Goal: Task Accomplishment & Management: Use online tool/utility

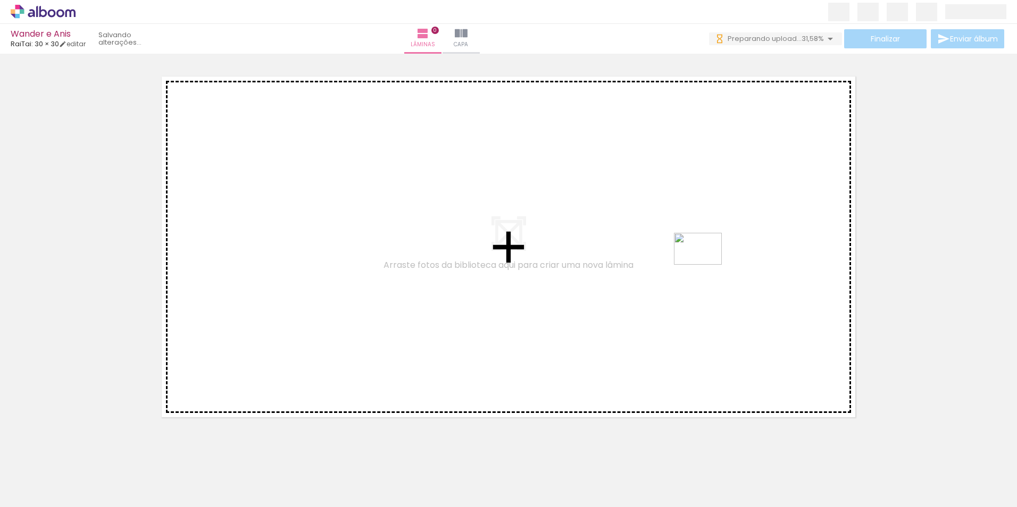
drag, startPoint x: 815, startPoint y: 473, endPoint x: 706, endPoint y: 265, distance: 234.8
click at [706, 265] on quentale-workspace at bounding box center [508, 253] width 1017 height 507
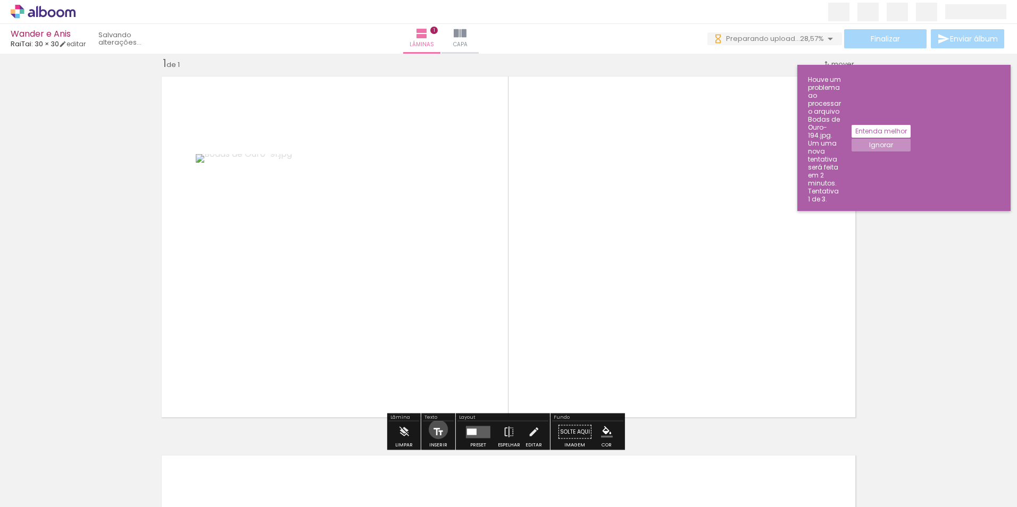
click at [437, 430] on iron-icon at bounding box center [438, 432] width 12 height 21
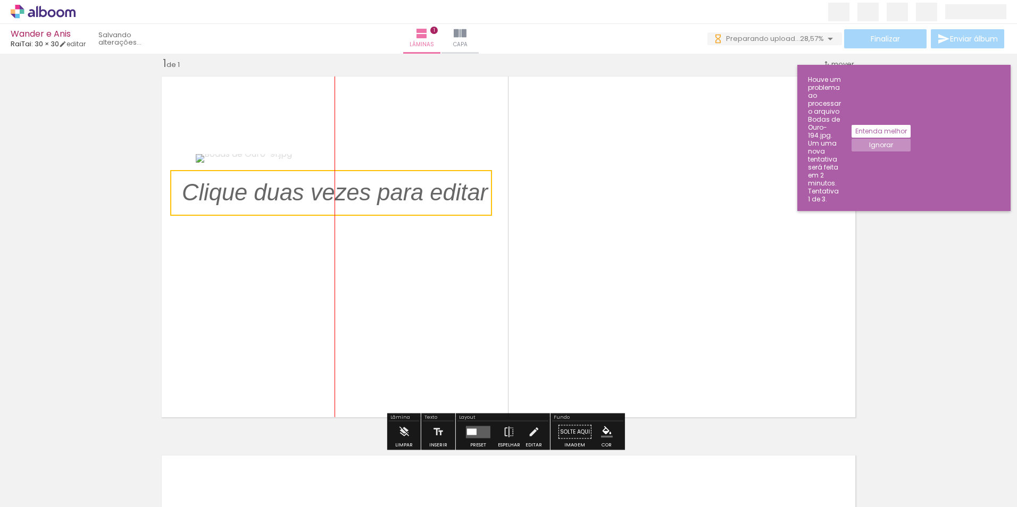
drag, startPoint x: 457, startPoint y: 243, endPoint x: 310, endPoint y: 196, distance: 154.6
click at [310, 195] on quentale-selection at bounding box center [331, 193] width 322 height 46
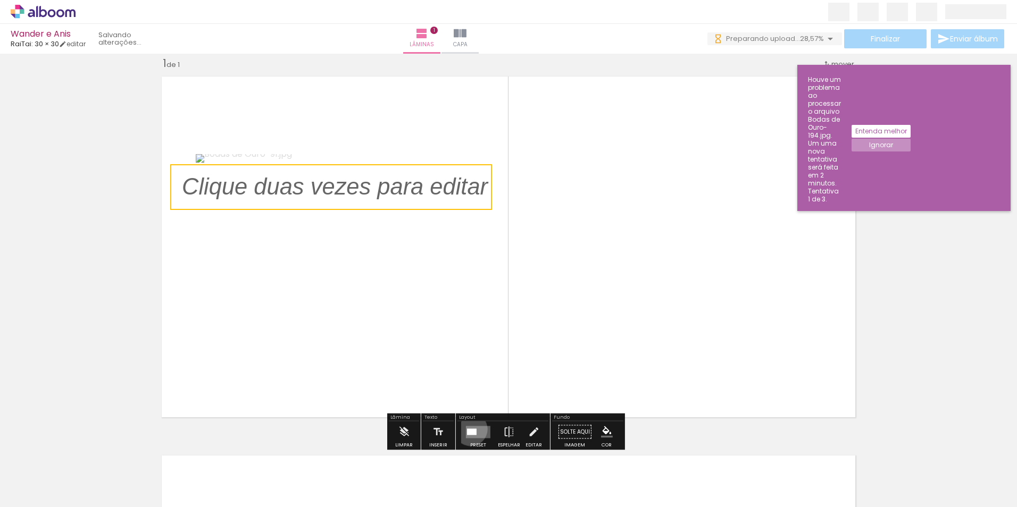
click at [468, 429] on div at bounding box center [472, 432] width 10 height 6
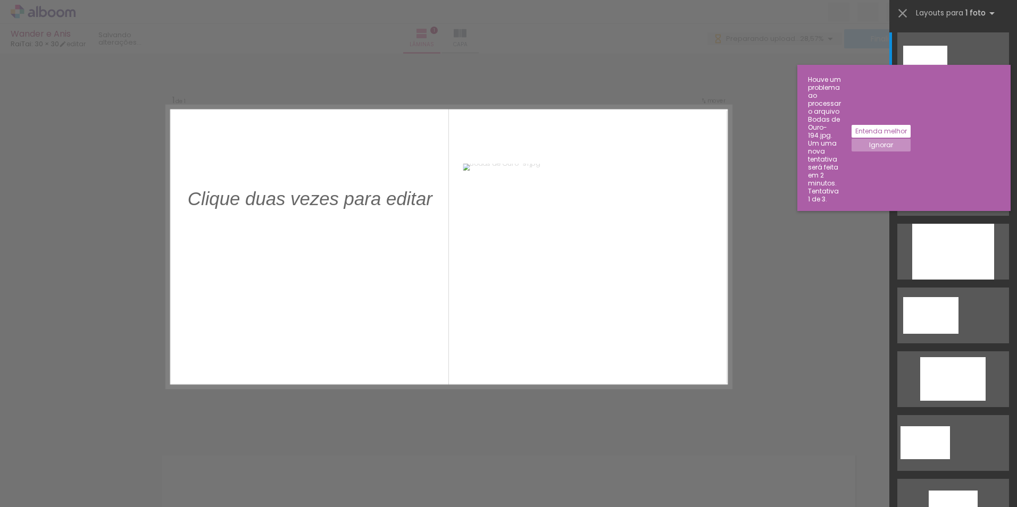
click at [947, 75] on div at bounding box center [925, 60] width 44 height 29
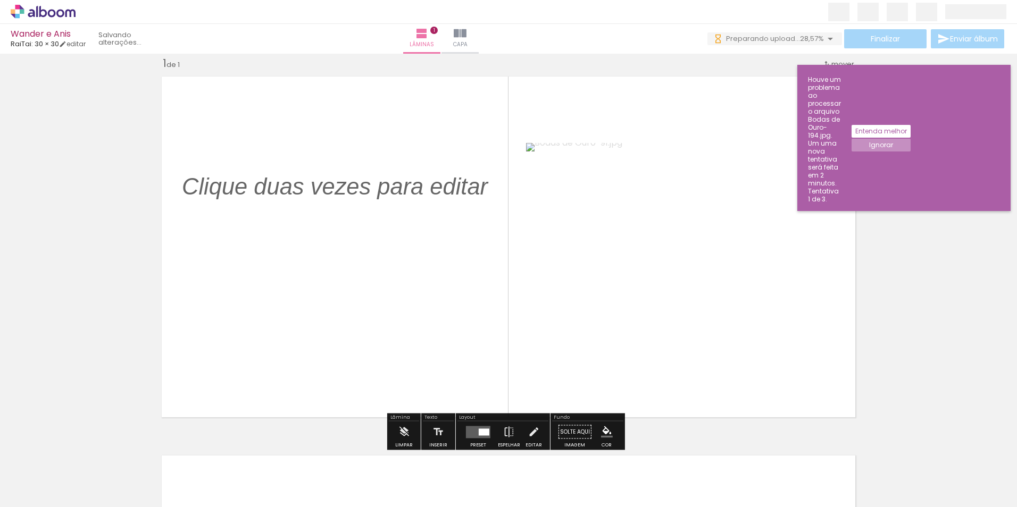
click at [699, 263] on quentale-photo at bounding box center [682, 247] width 312 height 208
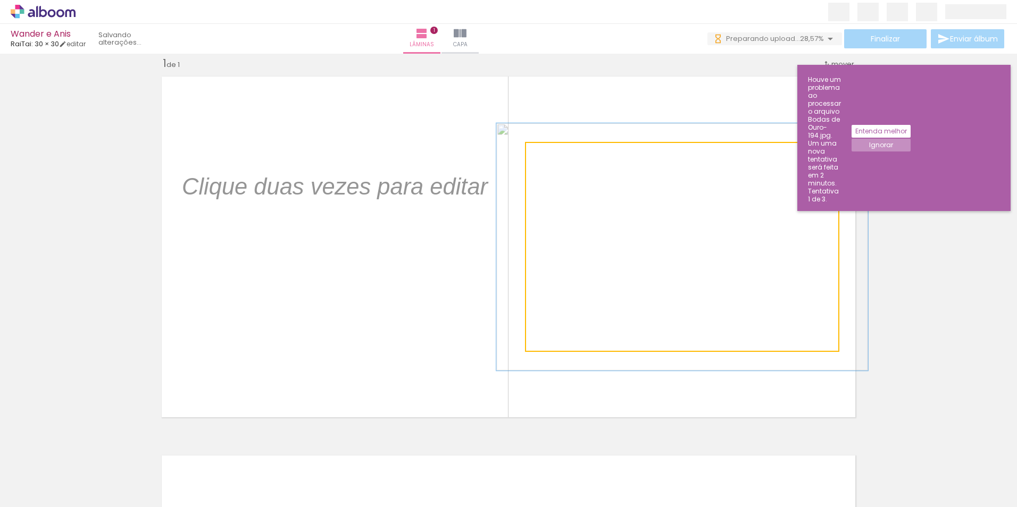
drag, startPoint x: 549, startPoint y: 154, endPoint x: 556, endPoint y: 154, distance: 6.9
click at [556, 154] on div at bounding box center [558, 154] width 10 height 10
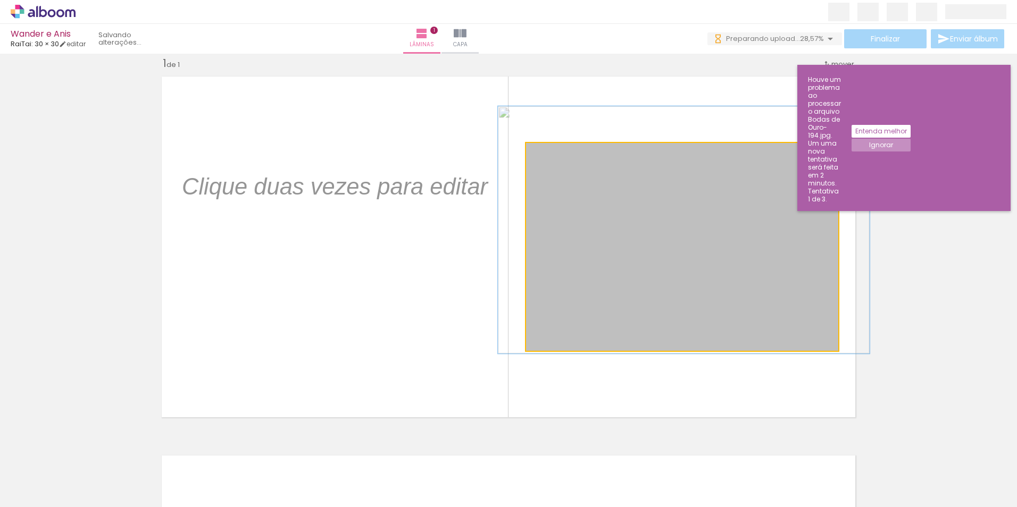
drag, startPoint x: 663, startPoint y: 211, endPoint x: 665, endPoint y: 194, distance: 17.1
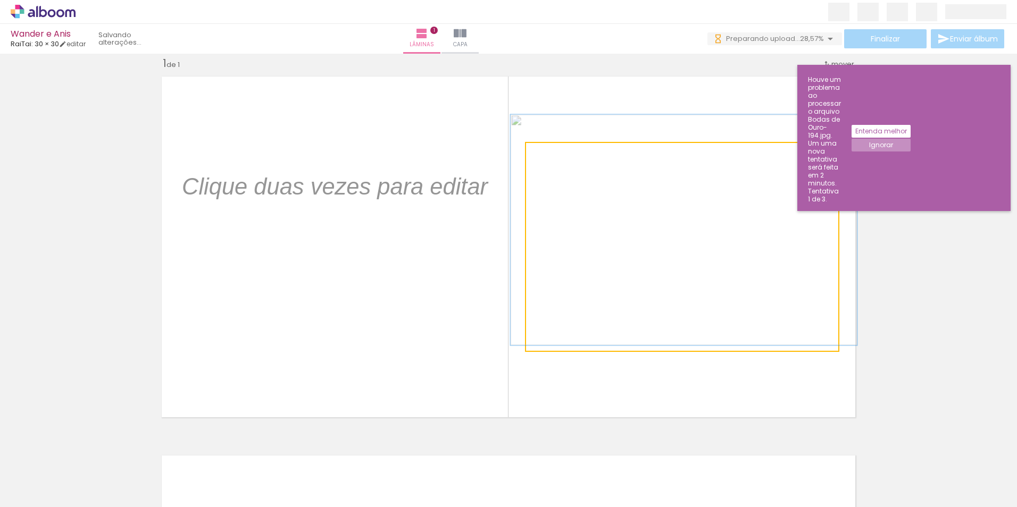
type paper-slider "111"
click at [551, 155] on div at bounding box center [556, 154] width 10 height 10
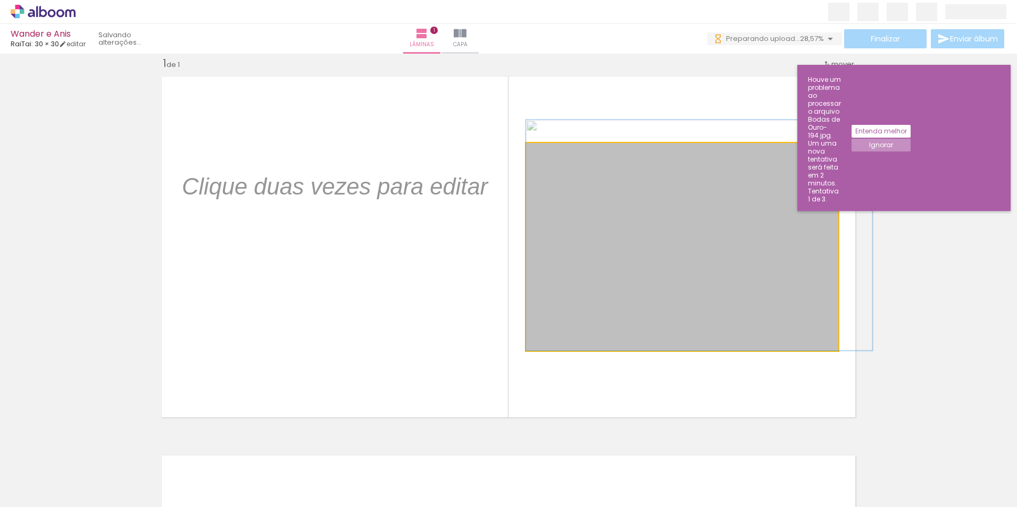
drag, startPoint x: 737, startPoint y: 236, endPoint x: 757, endPoint y: 229, distance: 21.9
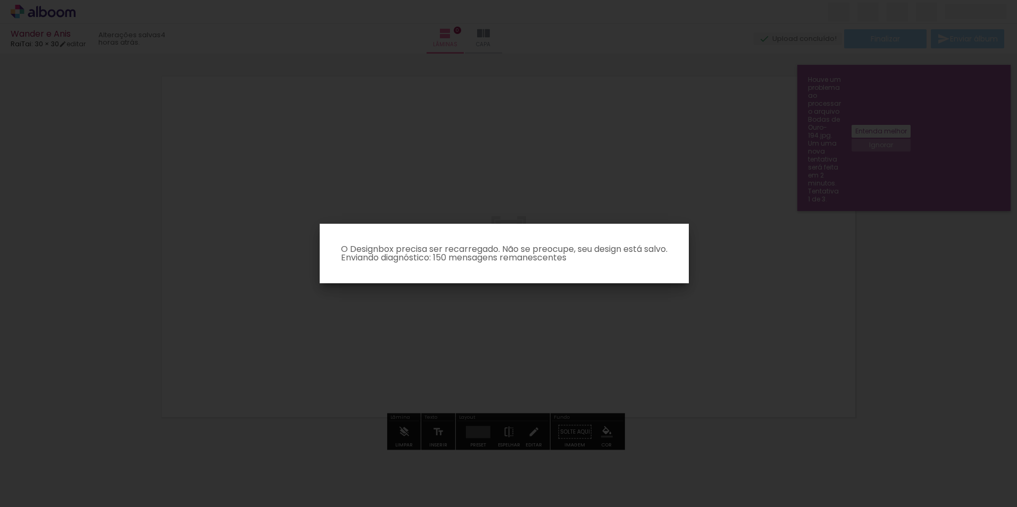
click at [476, 318] on iron-overlay-backdrop at bounding box center [508, 253] width 1017 height 507
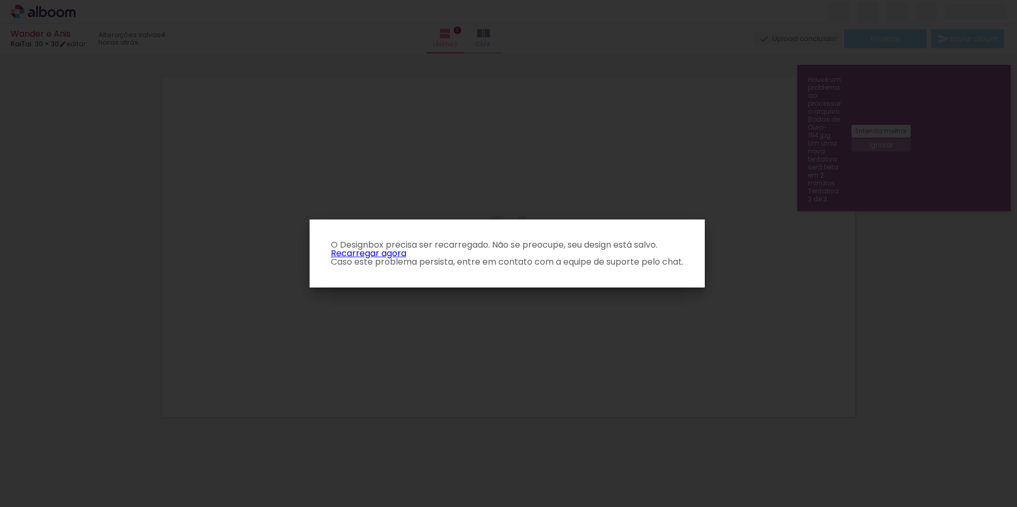
drag, startPoint x: 389, startPoint y: 253, endPoint x: 395, endPoint y: 249, distance: 7.2
click at [389, 253] on link "Recarregar agora" at bounding box center [369, 253] width 76 height 12
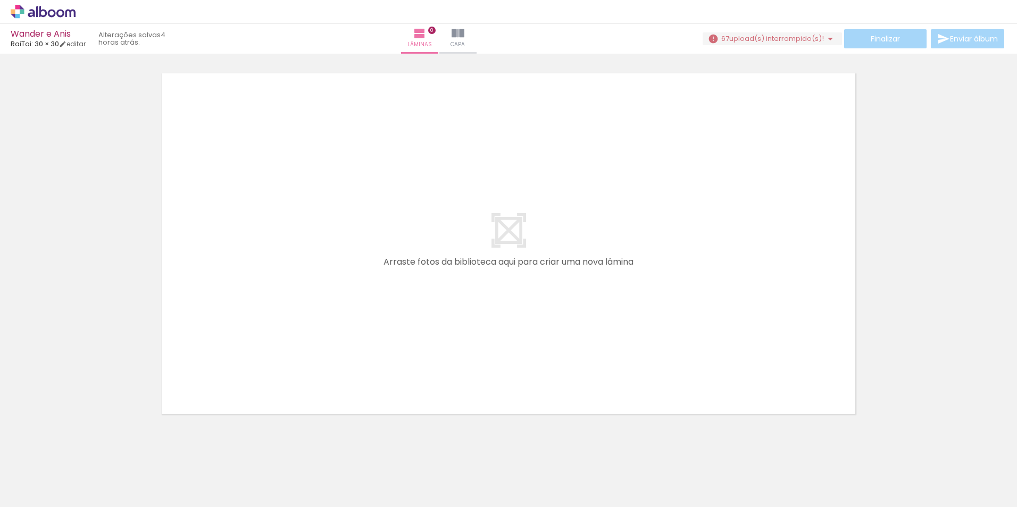
scroll to position [34, 0]
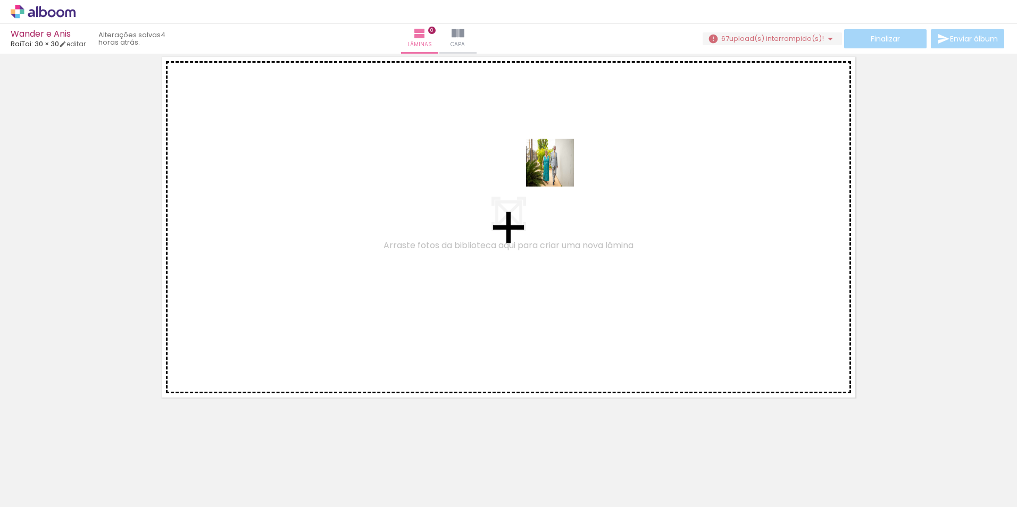
drag, startPoint x: 830, startPoint y: 478, endPoint x: 518, endPoint y: 186, distance: 427.5
click at [518, 186] on quentale-workspace at bounding box center [508, 253] width 1017 height 507
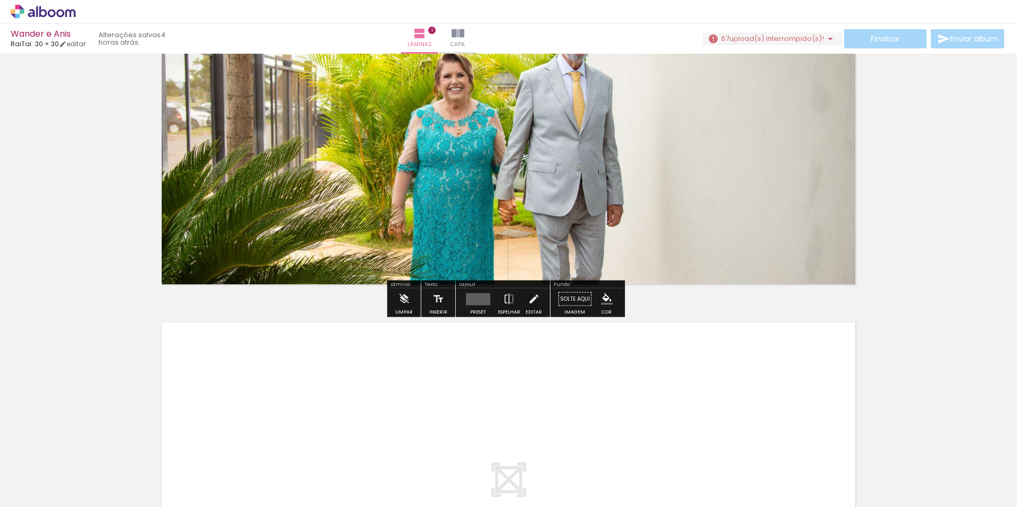
scroll to position [0, 0]
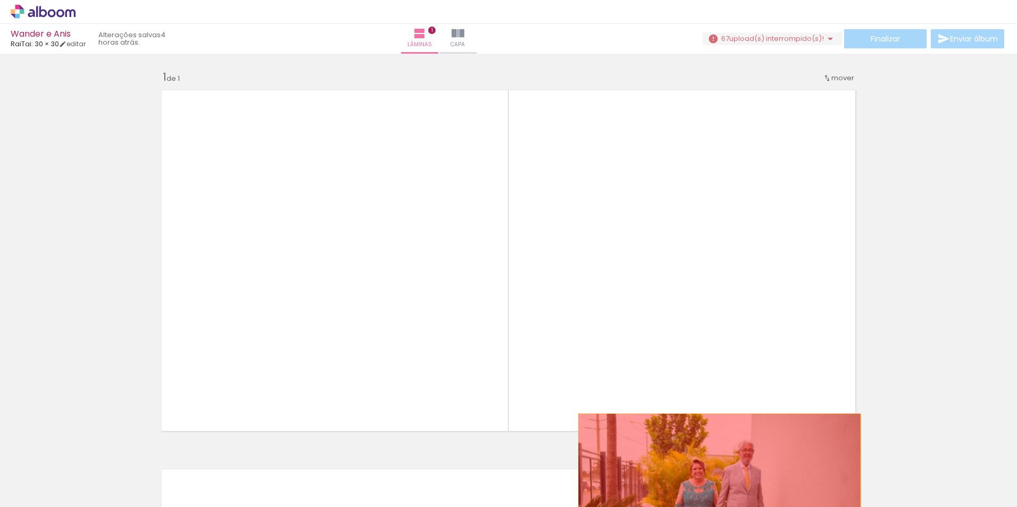
drag, startPoint x: 366, startPoint y: 151, endPoint x: 720, endPoint y: 487, distance: 487.6
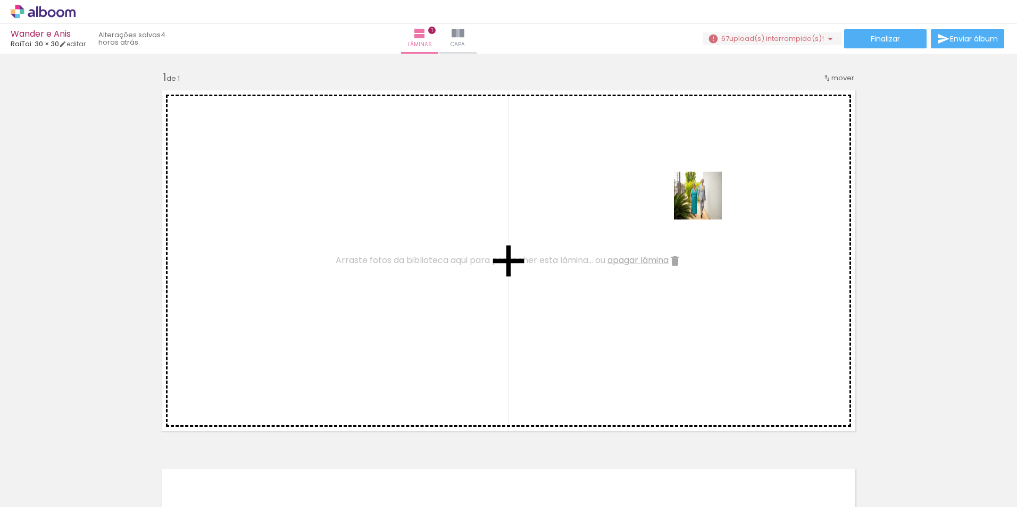
drag, startPoint x: 825, startPoint y: 483, endPoint x: 706, endPoint y: 204, distance: 303.6
click at [706, 204] on quentale-workspace at bounding box center [508, 253] width 1017 height 507
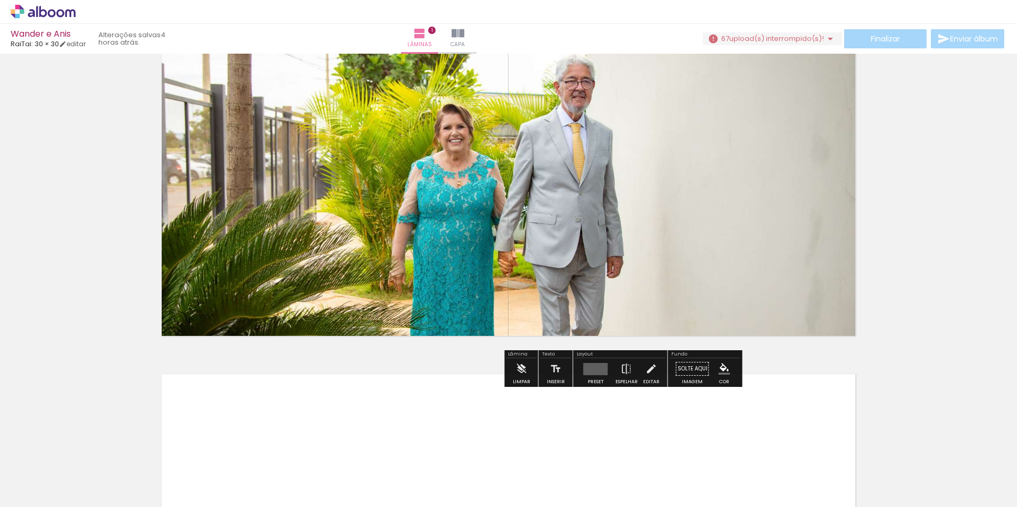
scroll to position [213, 0]
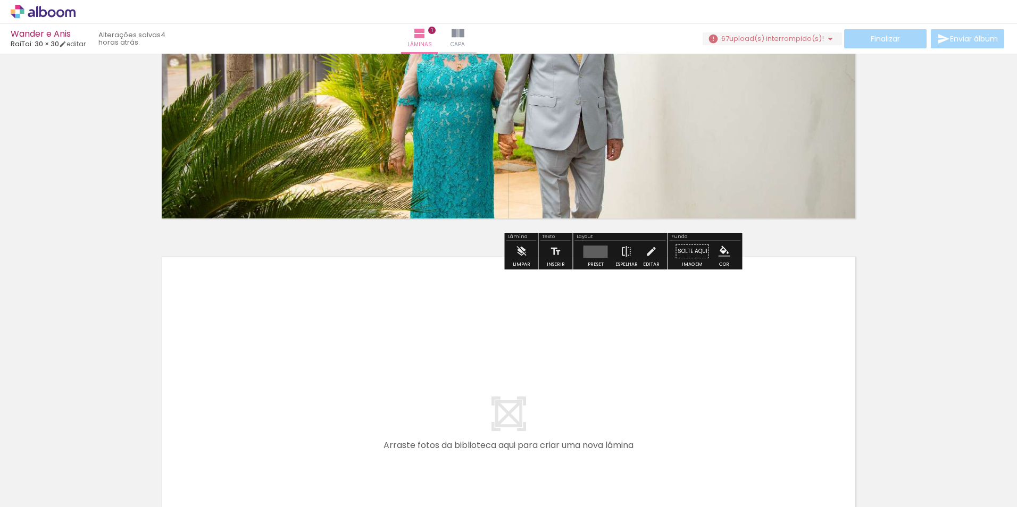
click at [597, 246] on quentale-layouter at bounding box center [596, 252] width 24 height 12
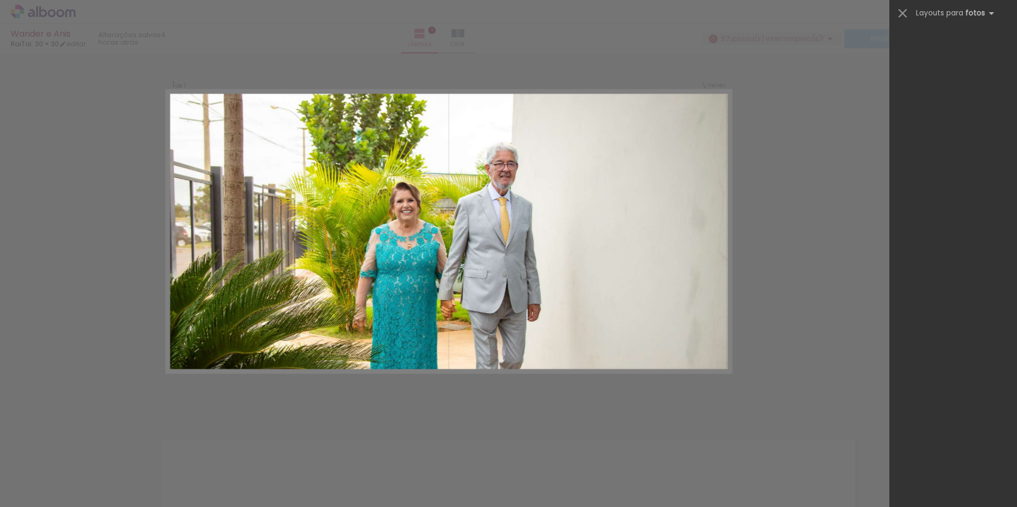
scroll to position [14, 0]
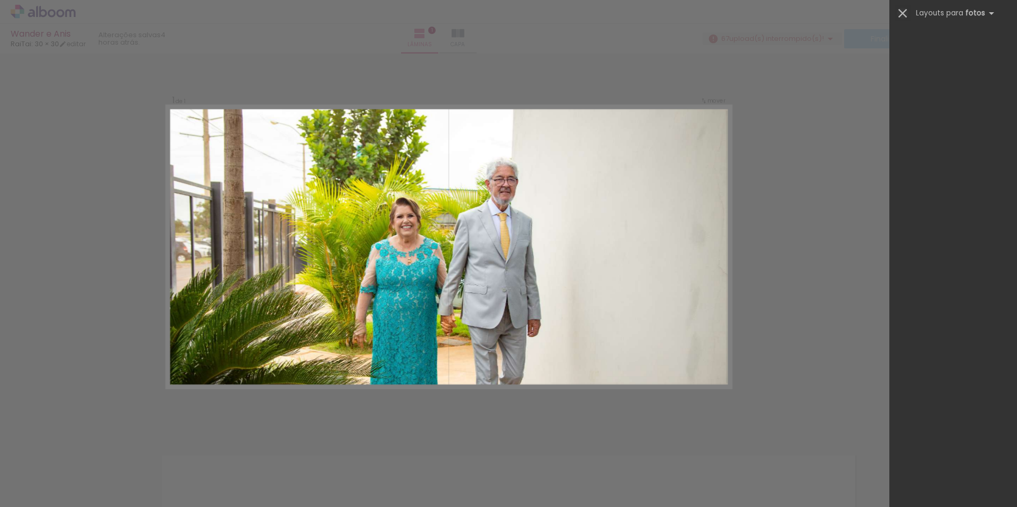
click at [901, 11] on iron-icon at bounding box center [902, 13] width 15 height 15
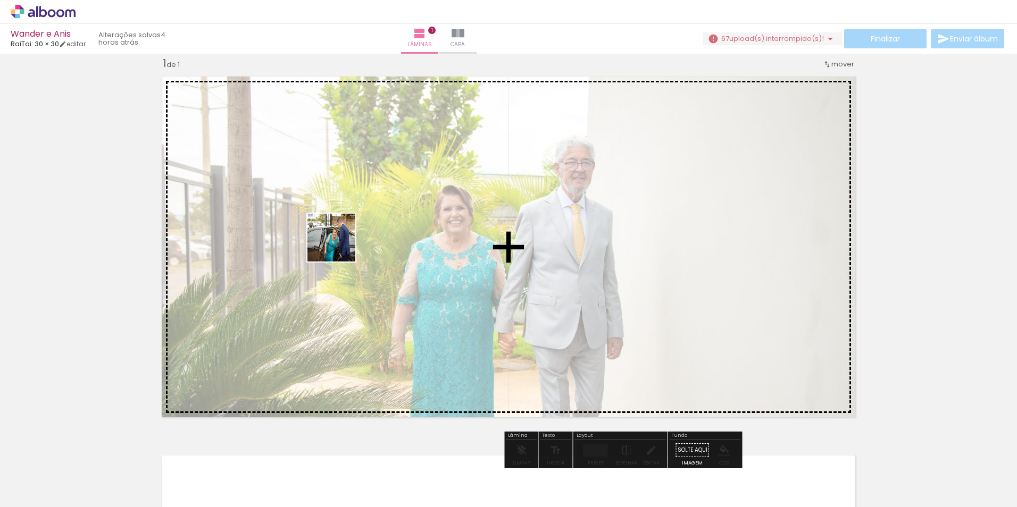
drag, startPoint x: 709, startPoint y: 485, endPoint x: 352, endPoint y: 246, distance: 429.6
click at [352, 246] on quentale-workspace at bounding box center [508, 253] width 1017 height 507
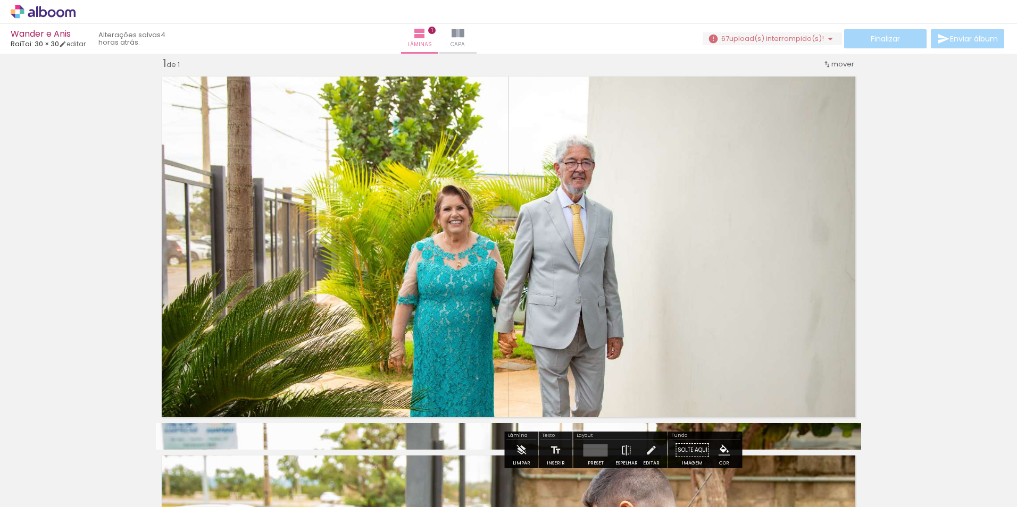
click at [828, 70] on div "mover" at bounding box center [838, 64] width 31 height 18
click at [878, 67] on div "Inserir lâmina 1 de 1" at bounding box center [508, 423] width 1017 height 759
click at [878, 35] on div "Finalizar Enviar álbum" at bounding box center [855, 38] width 304 height 19
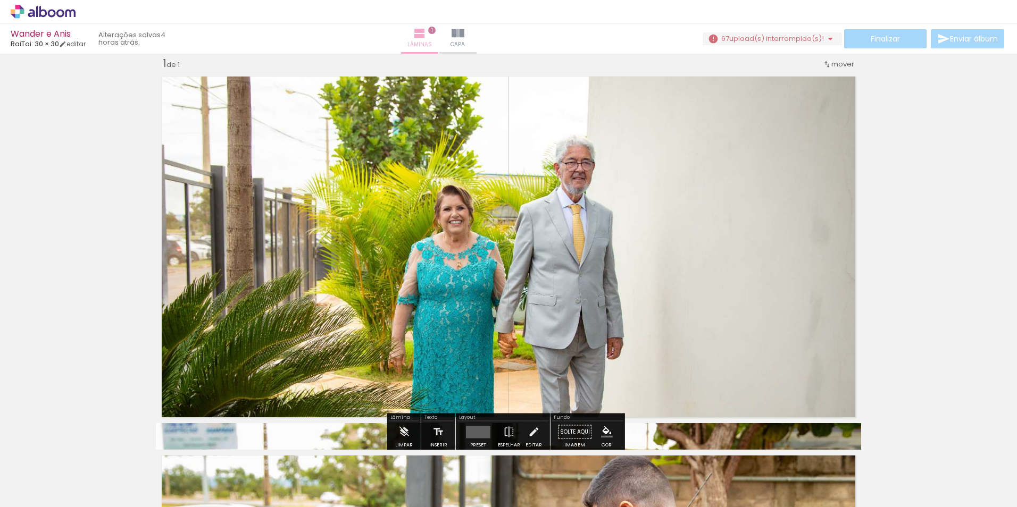
click at [426, 34] on iron-icon at bounding box center [419, 33] width 13 height 13
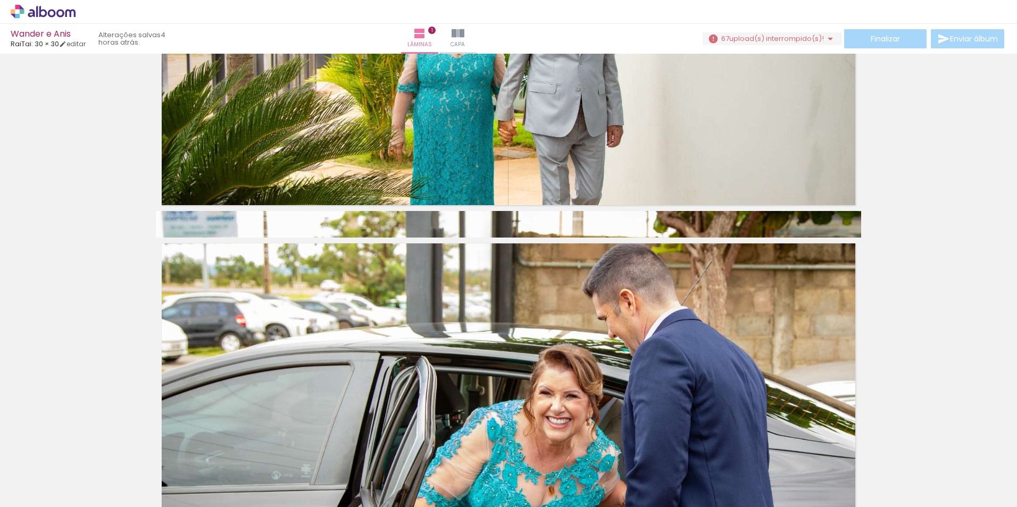
scroll to position [94, 0]
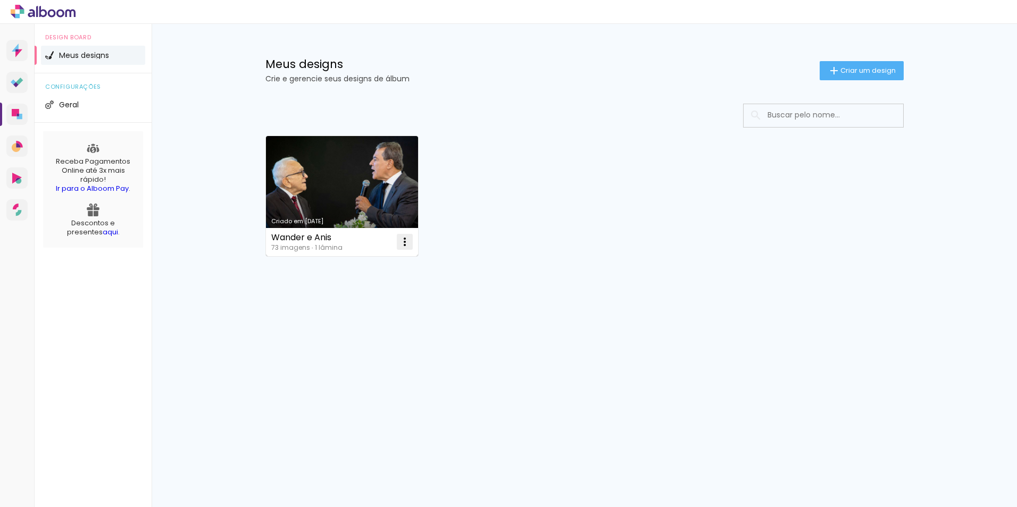
click at [406, 241] on iron-icon at bounding box center [404, 242] width 13 height 13
click at [357, 310] on paper-item "Excluir" at bounding box center [362, 312] width 105 height 21
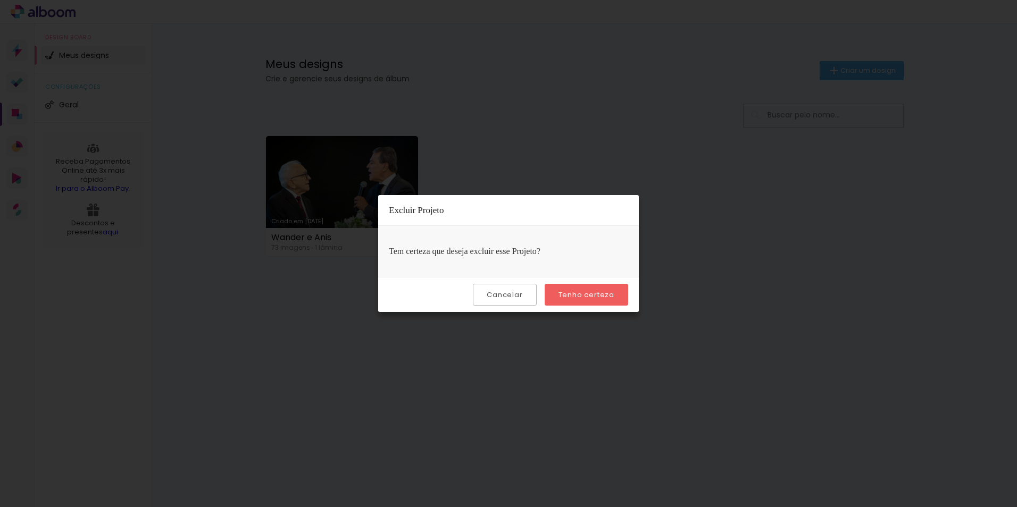
click at [0, 0] on slot "Tenho certeza" at bounding box center [0, 0] width 0 height 0
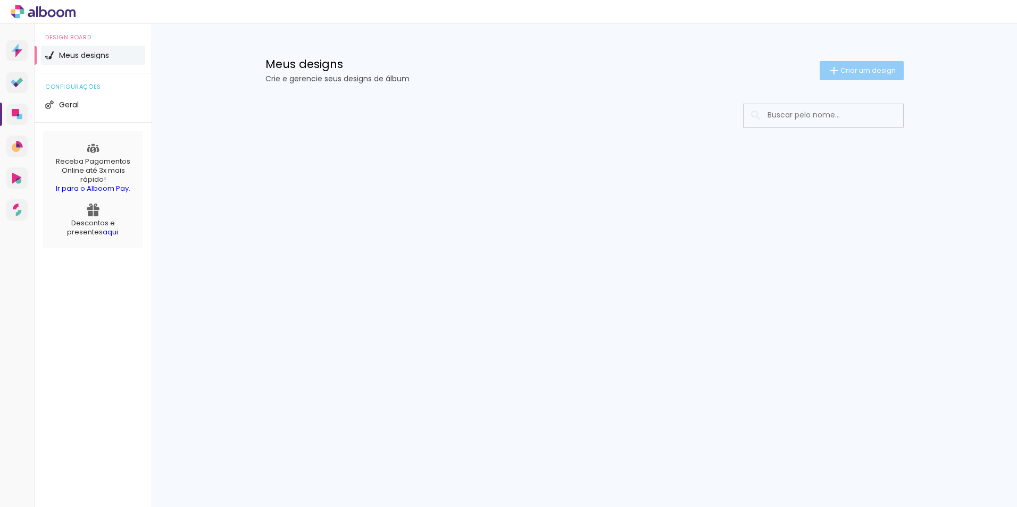
click at [847, 68] on span "Criar um design" at bounding box center [867, 70] width 55 height 7
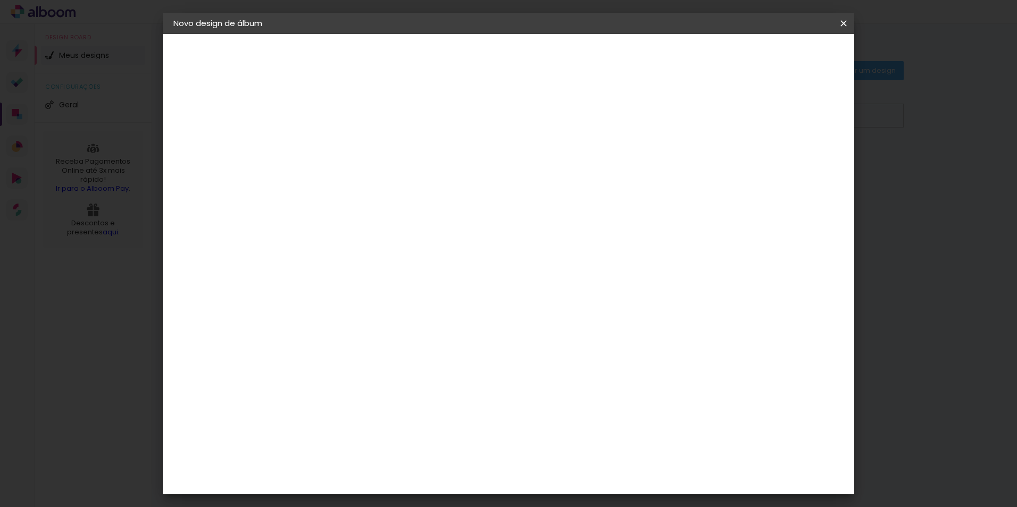
click at [347, 141] on input at bounding box center [347, 143] width 0 height 16
type input "[PERSON_NAME] e Anis"
type paper-input "[PERSON_NAME] e Anis"
click at [0, 0] on slot "Avançar" at bounding box center [0, 0] width 0 height 0
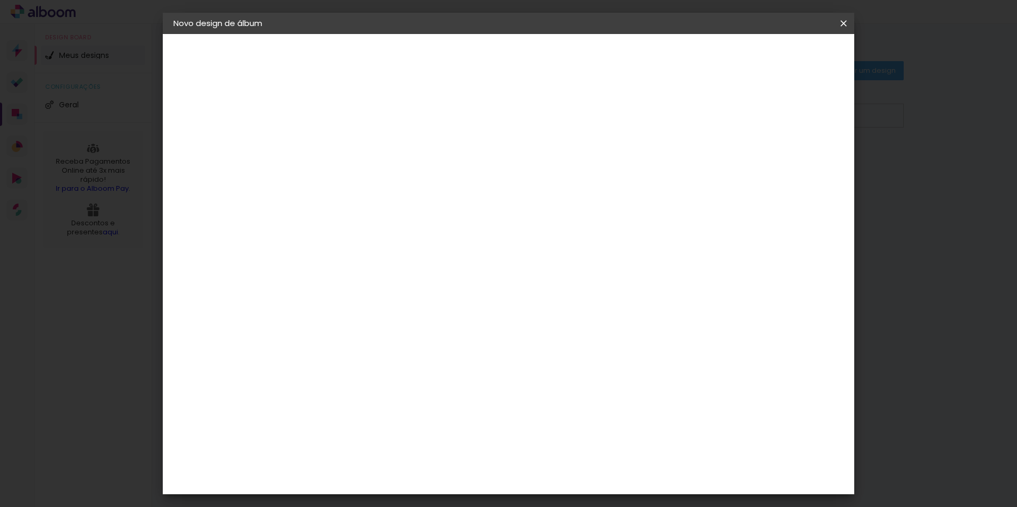
click at [0, 0] on slot "Avançar" at bounding box center [0, 0] width 0 height 0
click at [419, 425] on span "30 × 30" at bounding box center [394, 436] width 49 height 22
click at [0, 0] on slot "Avançar" at bounding box center [0, 0] width 0 height 0
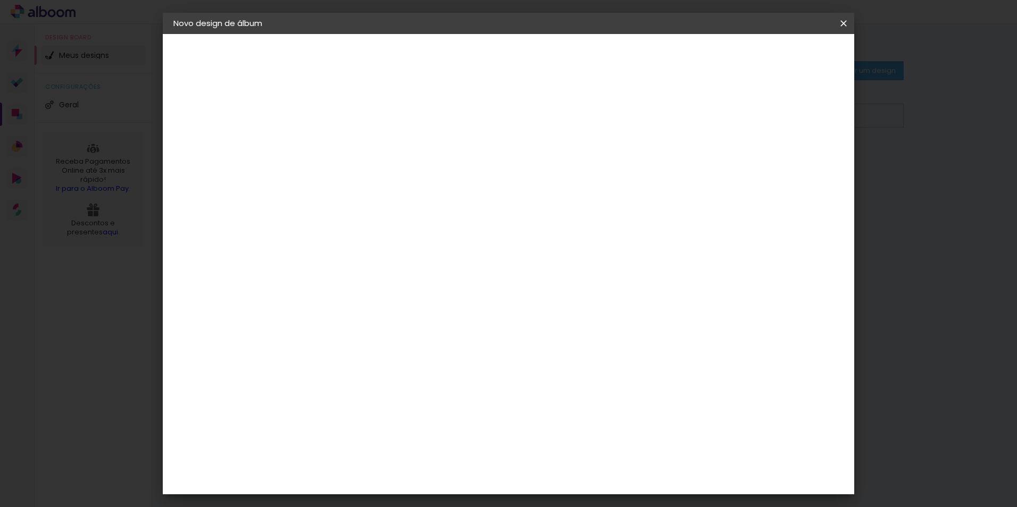
click at [774, 109] on div "Mostrar sangria" at bounding box center [752, 115] width 71 height 13
type paper-checkbox "on"
click at [777, 58] on span "Iniciar design" at bounding box center [753, 56] width 48 height 7
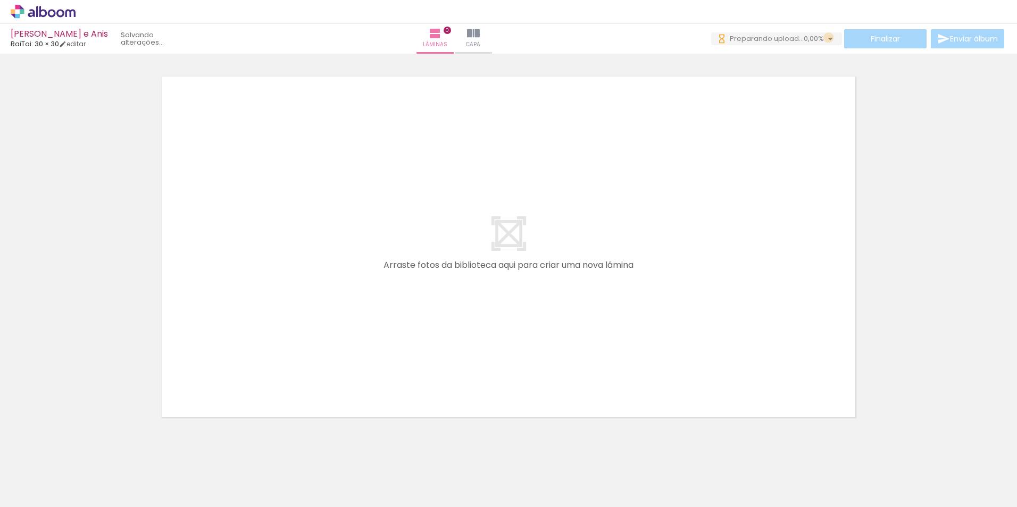
click at [826, 38] on iron-icon at bounding box center [830, 38] width 13 height 13
click at [948, 137] on div at bounding box center [508, 234] width 1017 height 380
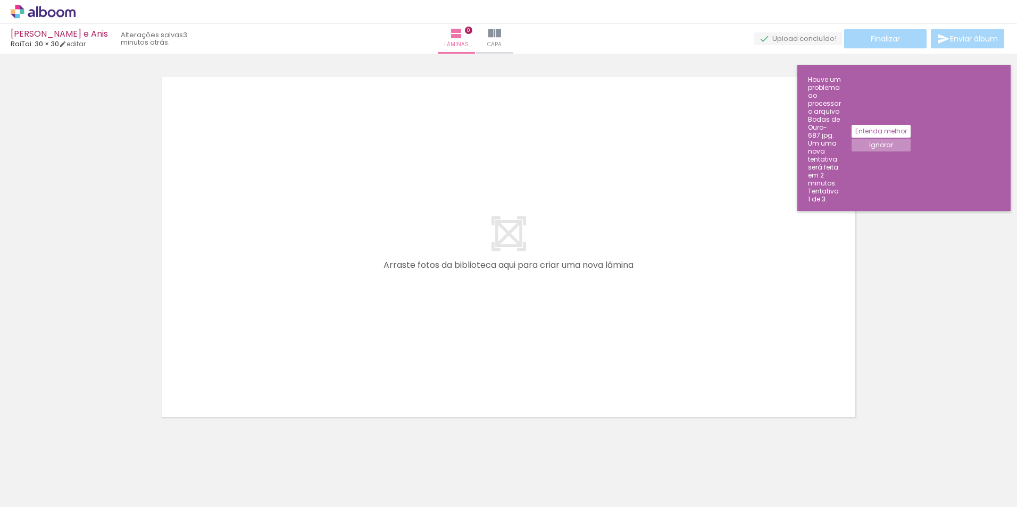
click at [935, 193] on div at bounding box center [508, 234] width 1017 height 380
click at [0, 0] on slot "Ignorar" at bounding box center [0, 0] width 0 height 0
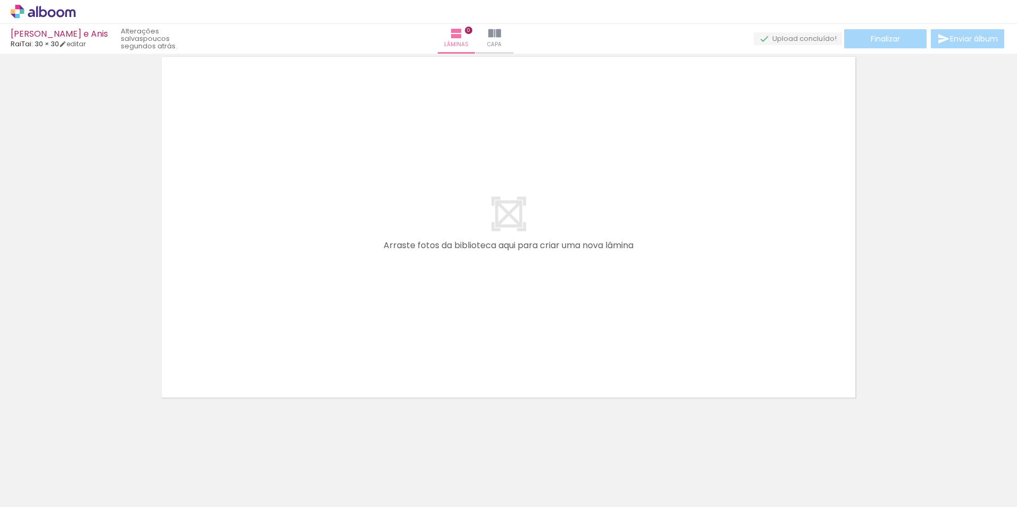
scroll to position [0, 2455]
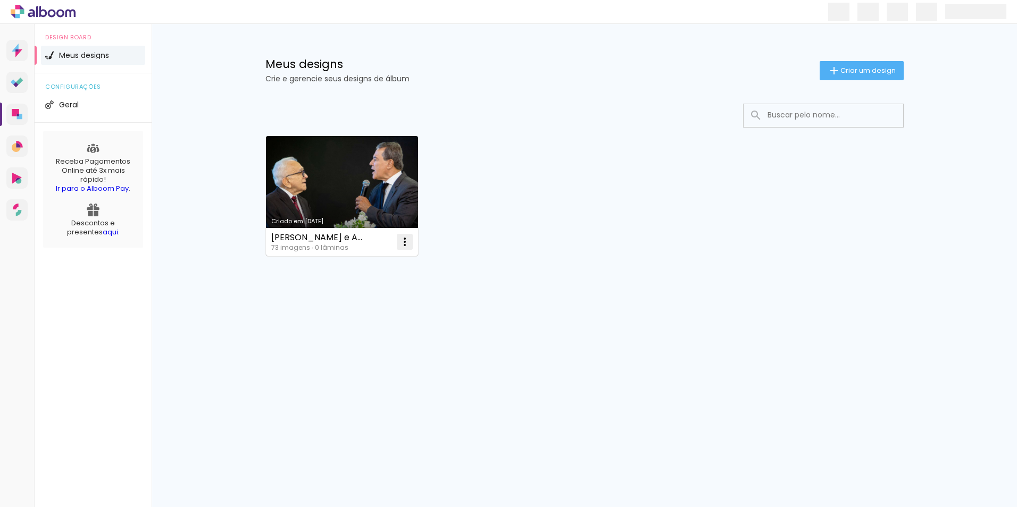
click at [405, 244] on iron-icon at bounding box center [404, 242] width 13 height 13
click at [352, 311] on span "Excluir" at bounding box center [345, 312] width 23 height 7
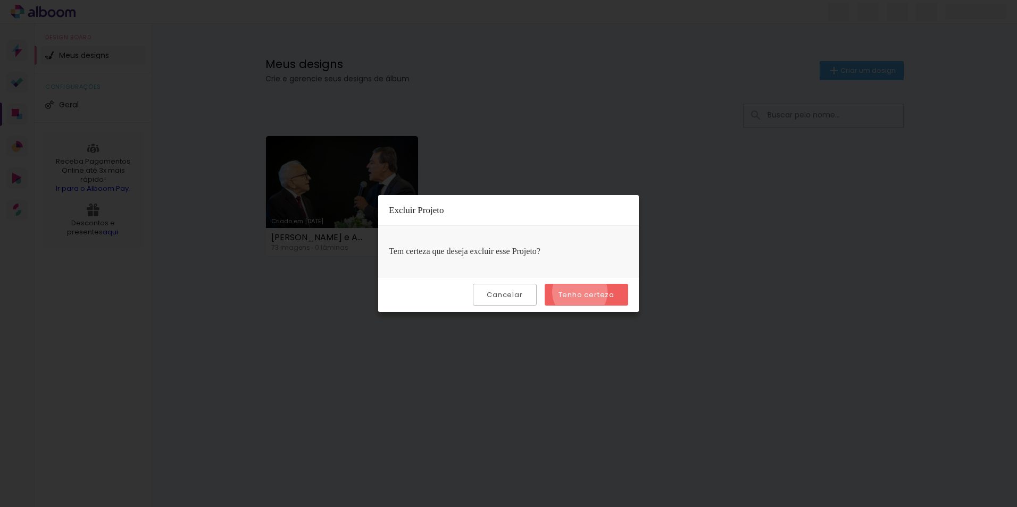
click at [0, 0] on slot "Tenho certeza" at bounding box center [0, 0] width 0 height 0
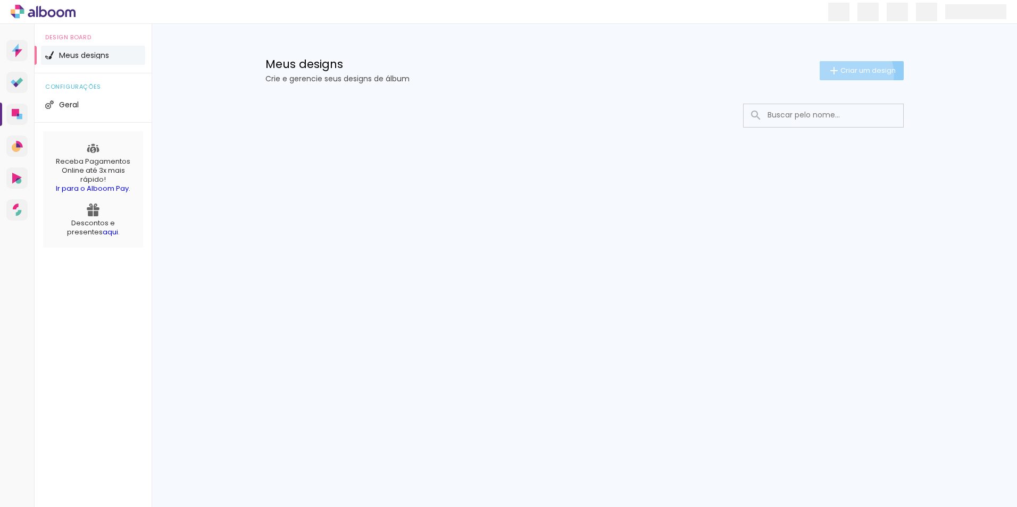
click at [851, 74] on span "Criar um design" at bounding box center [867, 70] width 55 height 7
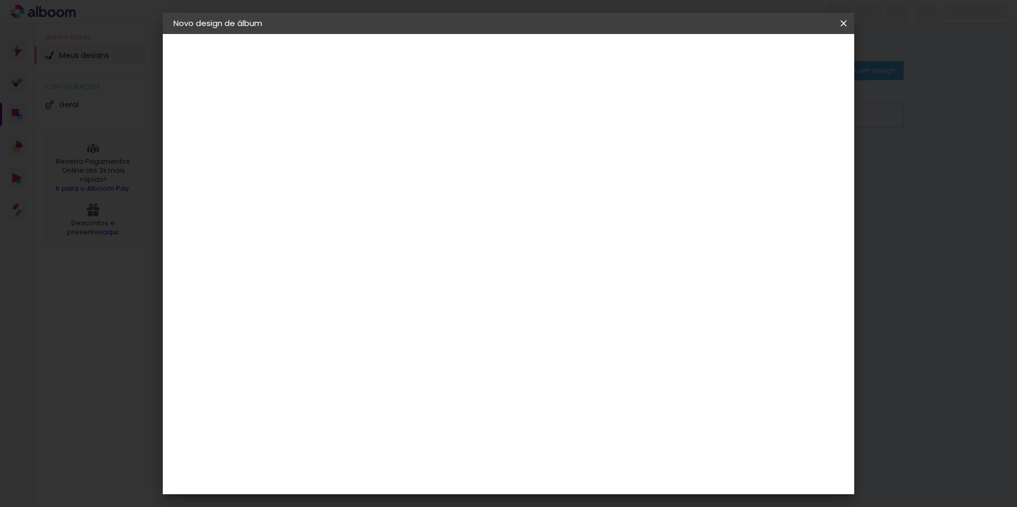
click at [347, 143] on input at bounding box center [347, 143] width 0 height 16
type input "A"
type input "Álbum [DEMOGRAPHIC_DATA] Anis"
type paper-input "Álbum [DEMOGRAPHIC_DATA] Anis"
click at [0, 0] on slot "Avançar" at bounding box center [0, 0] width 0 height 0
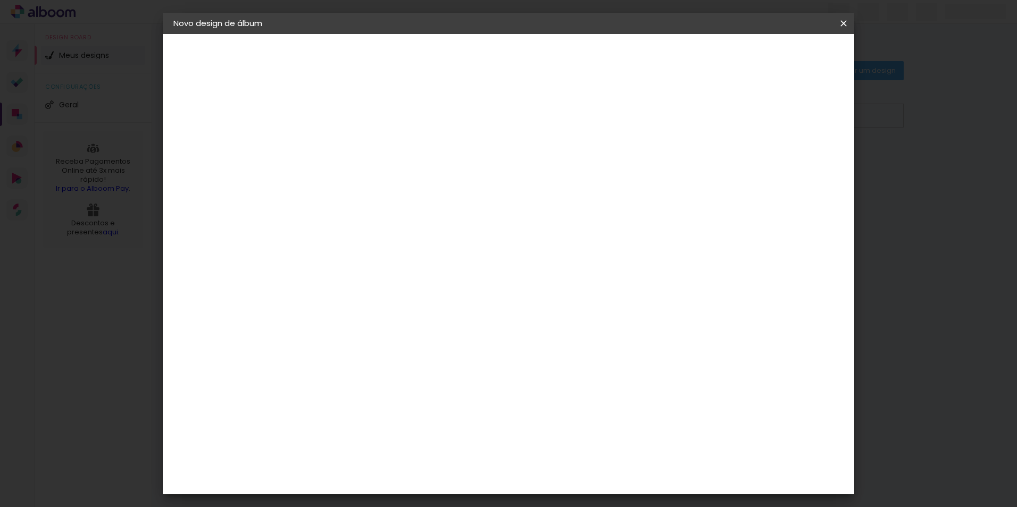
scroll to position [2181, 0]
click at [546, 51] on paper-button "Avançar" at bounding box center [520, 56] width 52 height 18
click at [419, 478] on span "30 × 30" at bounding box center [394, 489] width 49 height 22
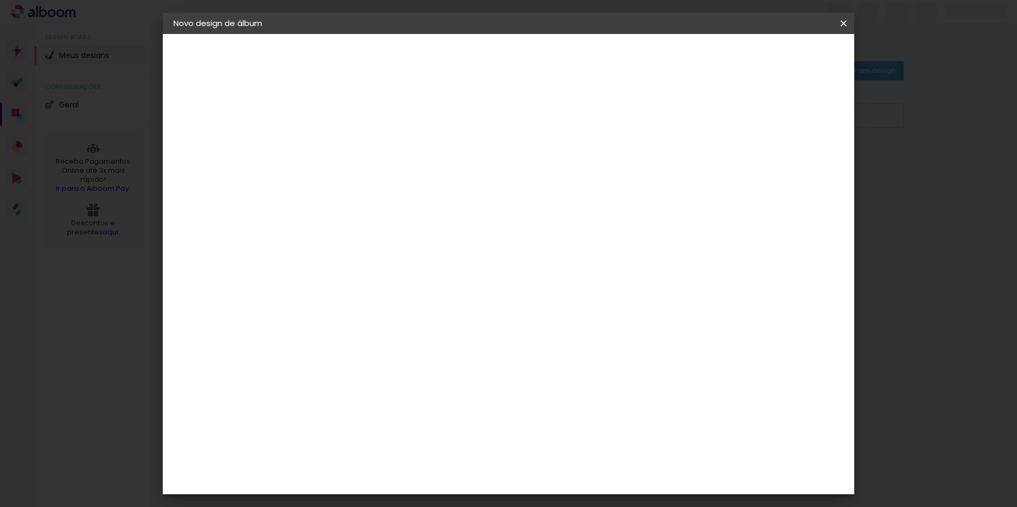
click at [521, 50] on paper-button "Avançar" at bounding box center [495, 56] width 52 height 18
click at [717, 114] on div at bounding box center [712, 115] width 10 height 10
type paper-checkbox "on"
click at [777, 54] on span "Iniciar design" at bounding box center [753, 56] width 48 height 7
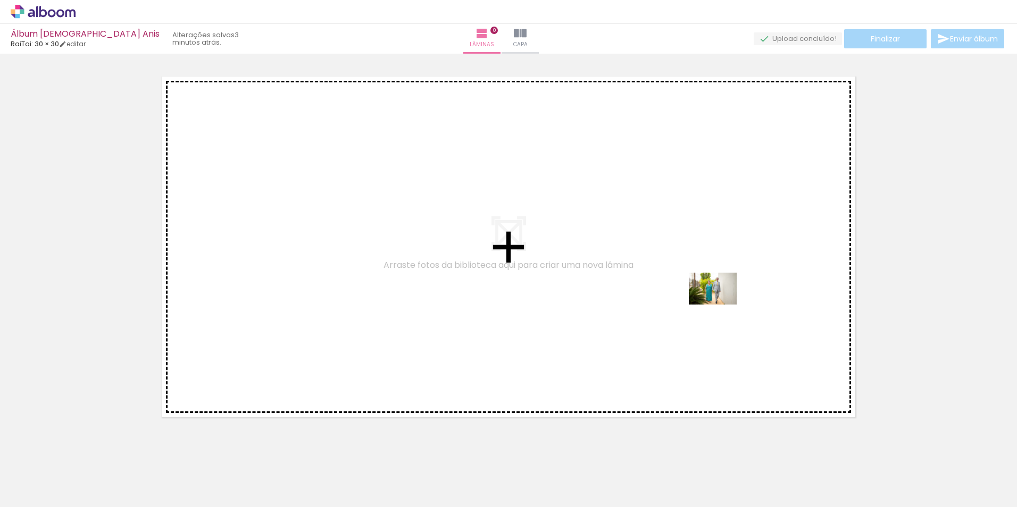
drag, startPoint x: 825, startPoint y: 471, endPoint x: 721, endPoint y: 304, distance: 196.4
click at [721, 304] on quentale-workspace at bounding box center [508, 253] width 1017 height 507
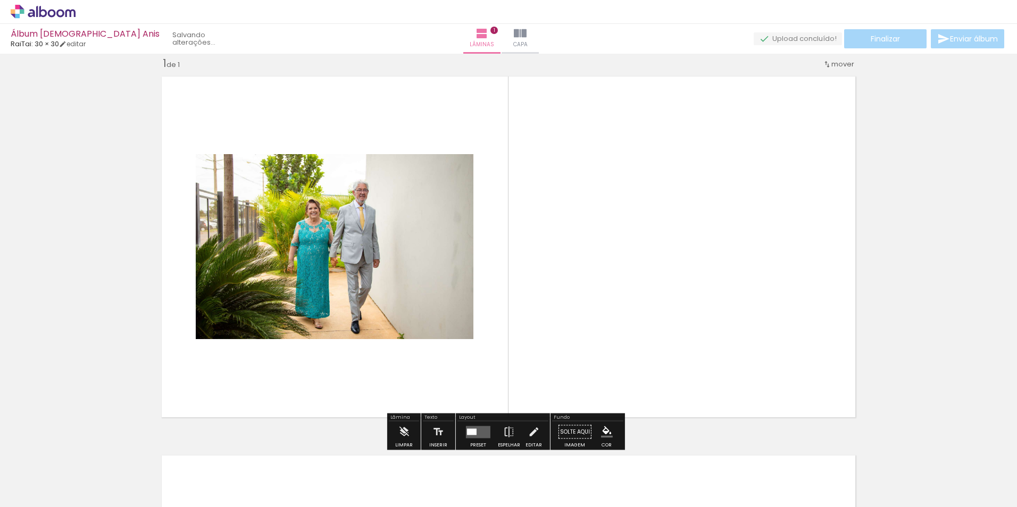
scroll to position [14, 0]
click at [437, 426] on iron-icon at bounding box center [438, 432] width 12 height 21
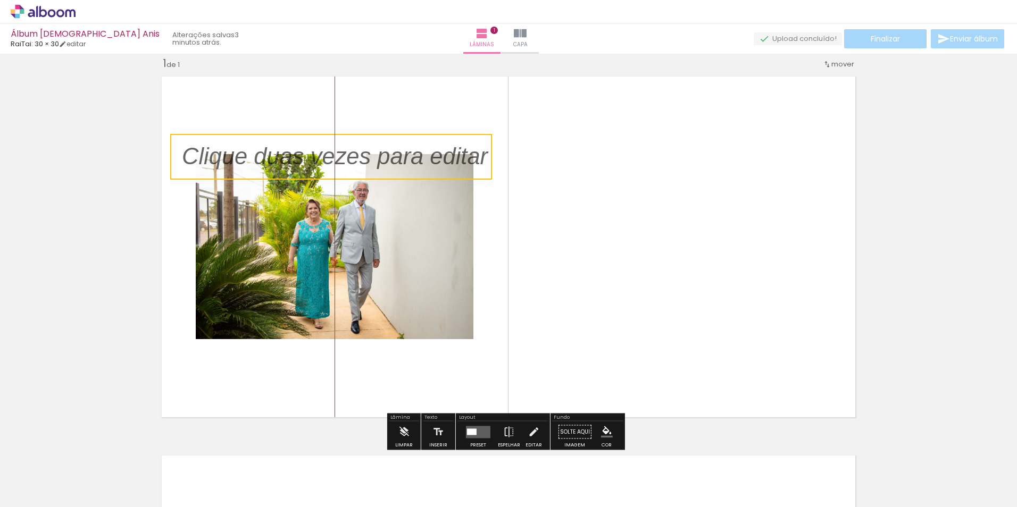
drag, startPoint x: 514, startPoint y: 242, endPoint x: 369, endPoint y: 170, distance: 162.5
click at [369, 170] on quentale-selection at bounding box center [331, 157] width 322 height 46
click at [478, 434] on quentale-layouter at bounding box center [478, 432] width 24 height 12
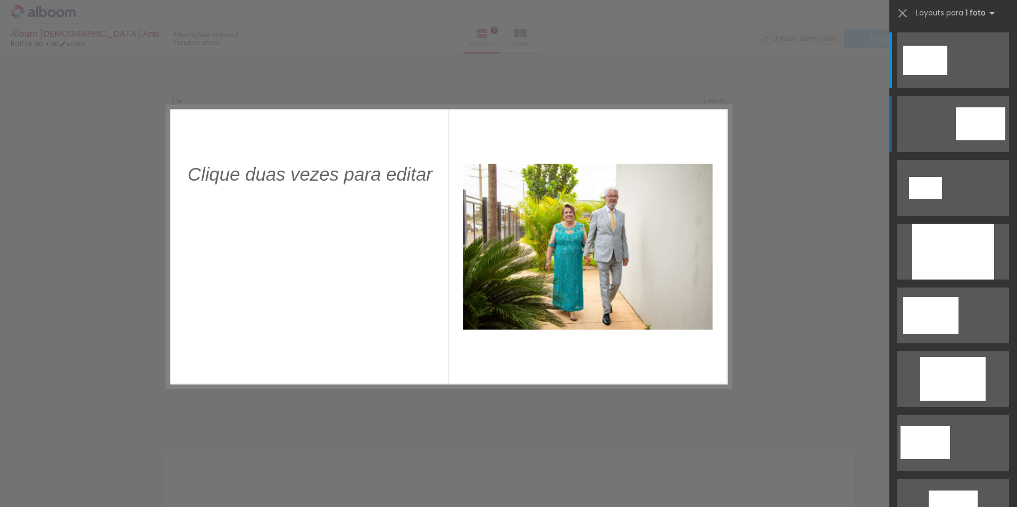
click at [947, 75] on div at bounding box center [925, 60] width 44 height 29
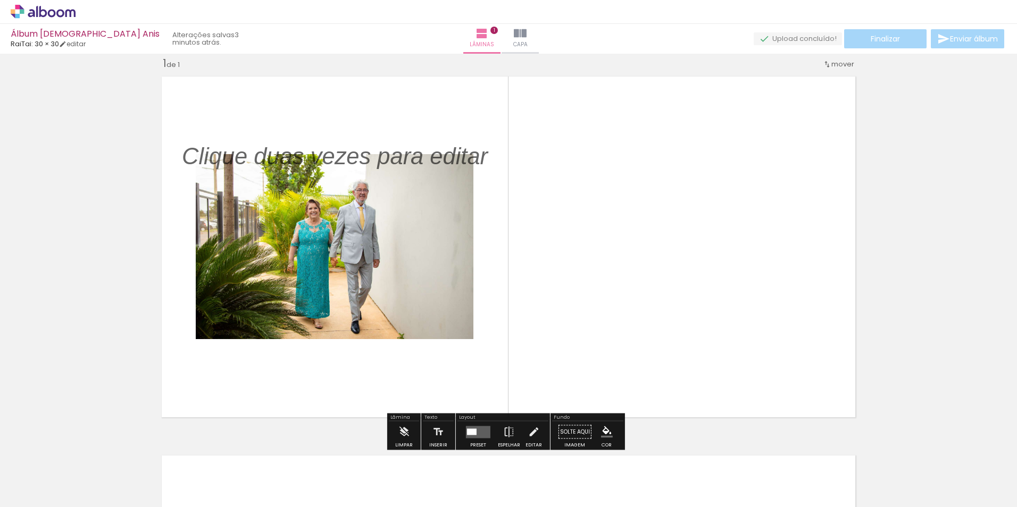
click at [481, 427] on quentale-layouter at bounding box center [478, 432] width 24 height 12
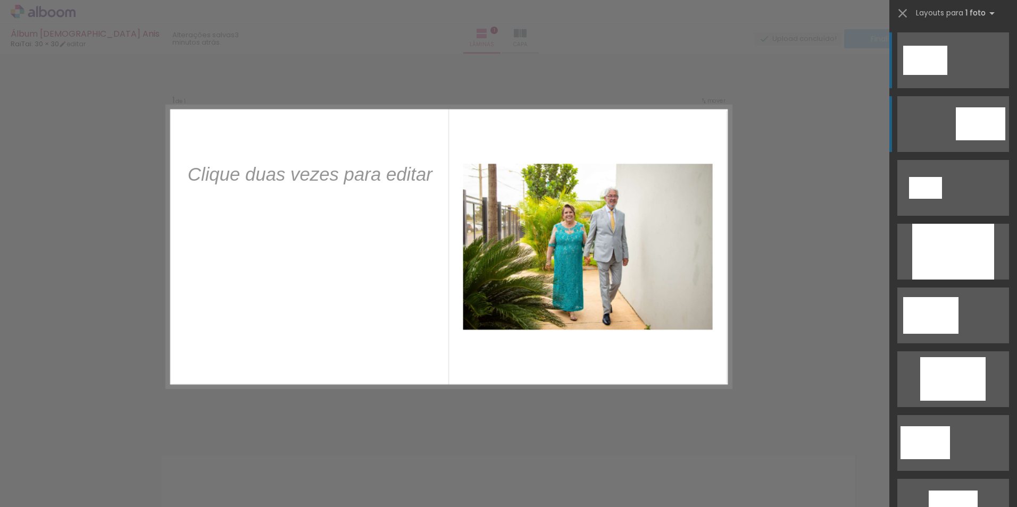
click at [947, 75] on div at bounding box center [925, 60] width 44 height 29
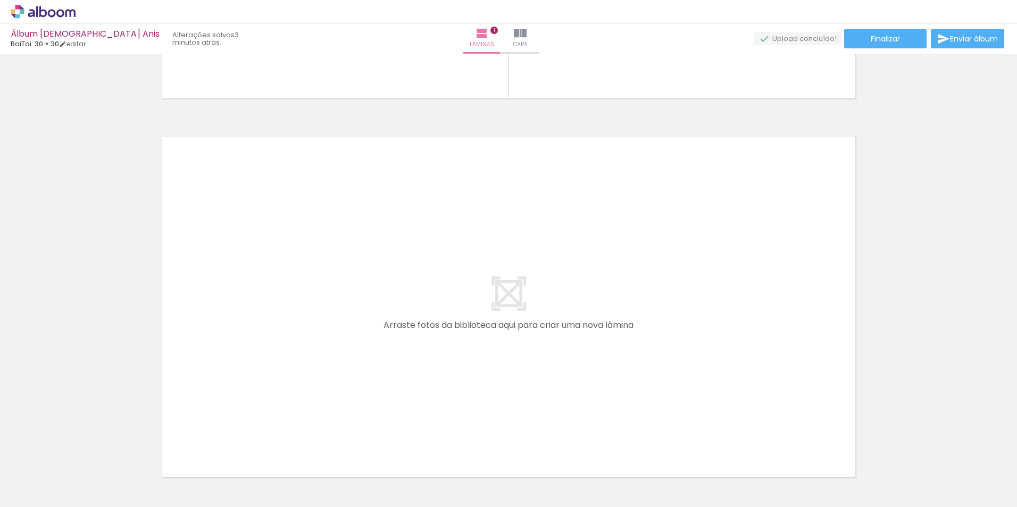
scroll to position [413, 0]
